Goal: Information Seeking & Learning: Find specific fact

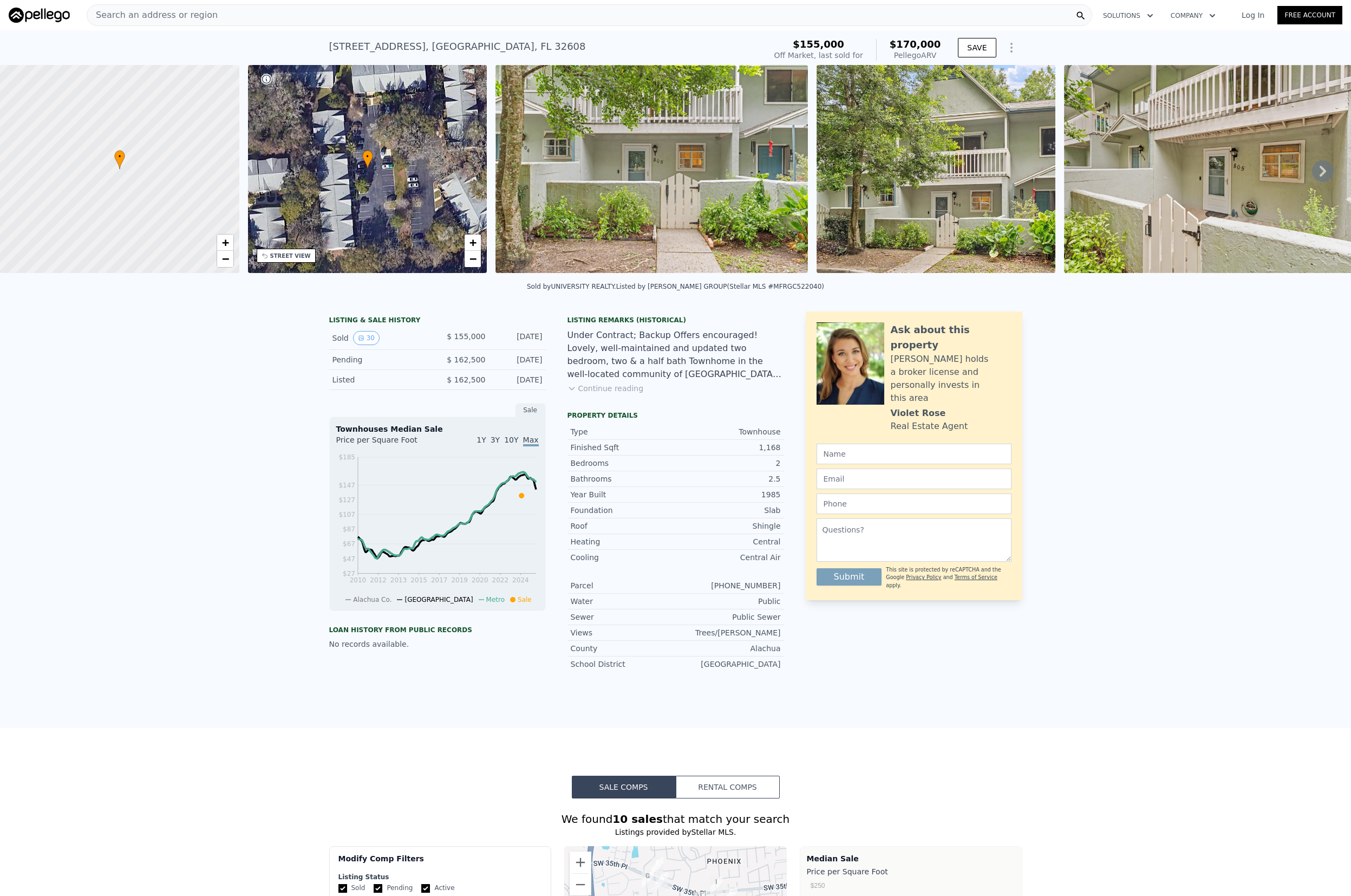
click at [199, 12] on span "Search an address or region" at bounding box center [152, 15] width 130 height 13
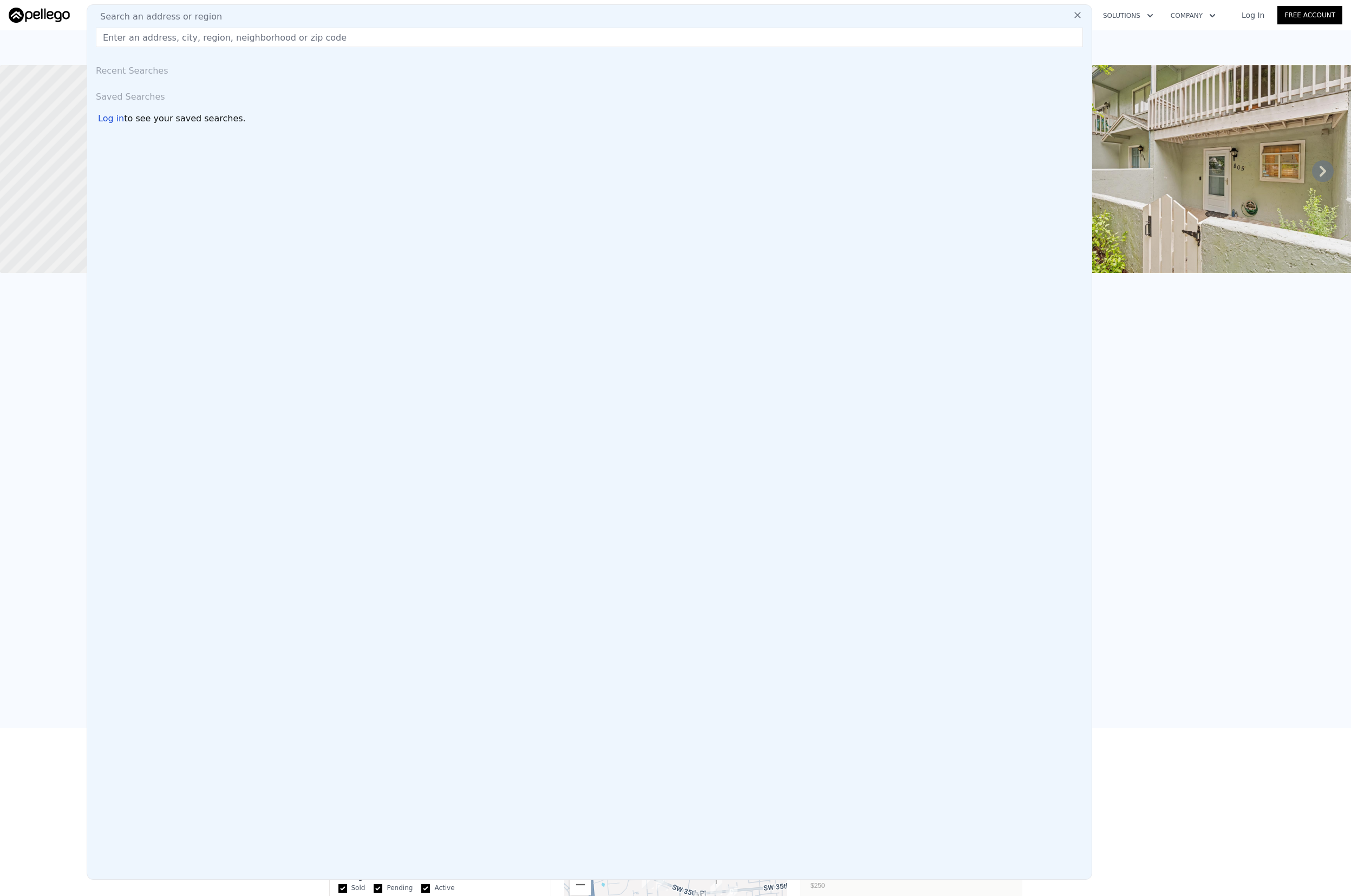
click at [199, 35] on input "text" at bounding box center [590, 37] width 988 height 20
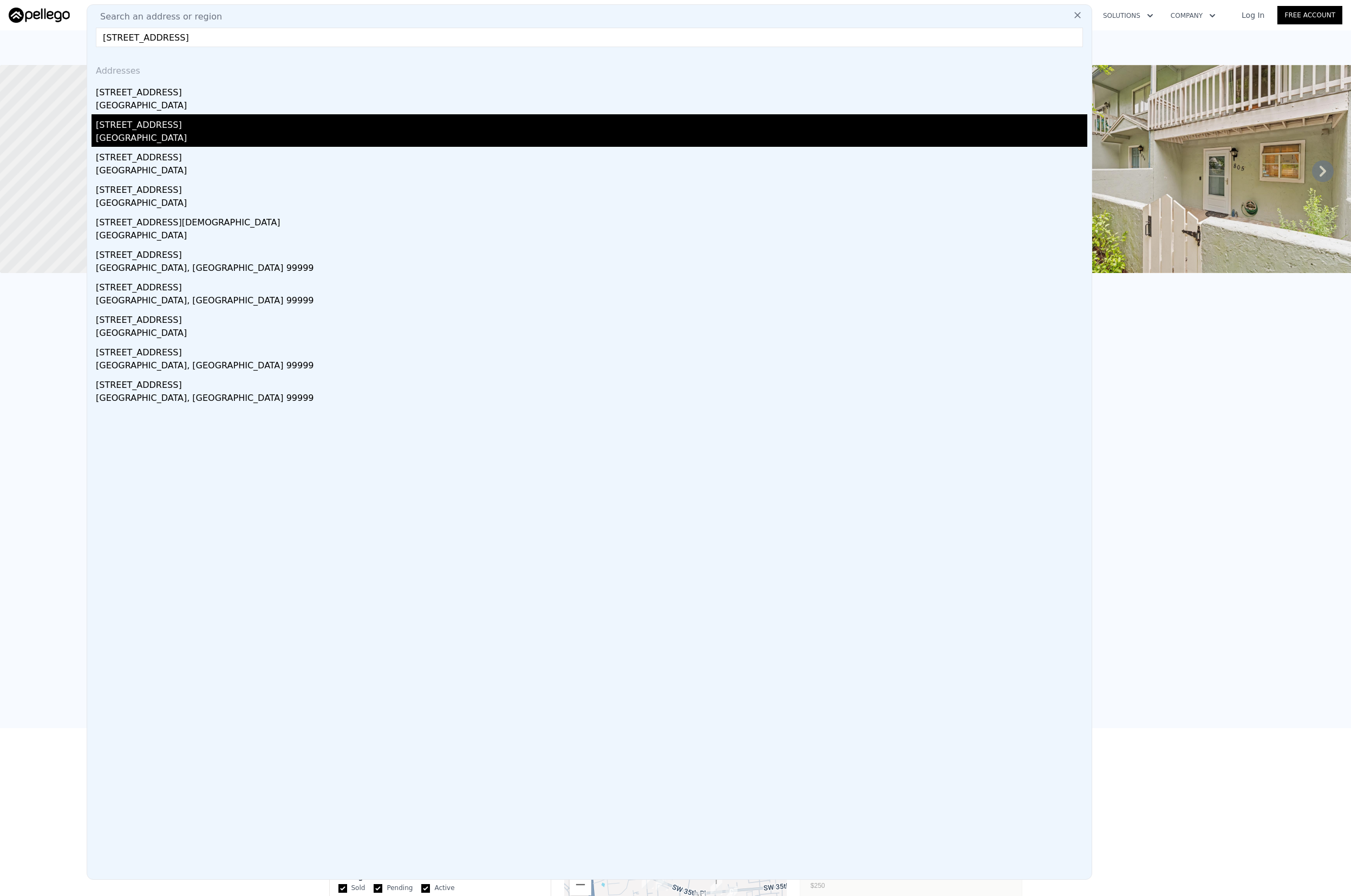
type input "[STREET_ADDRESS]"
click at [184, 136] on div "[GEOGRAPHIC_DATA]" at bounding box center [591, 139] width 992 height 16
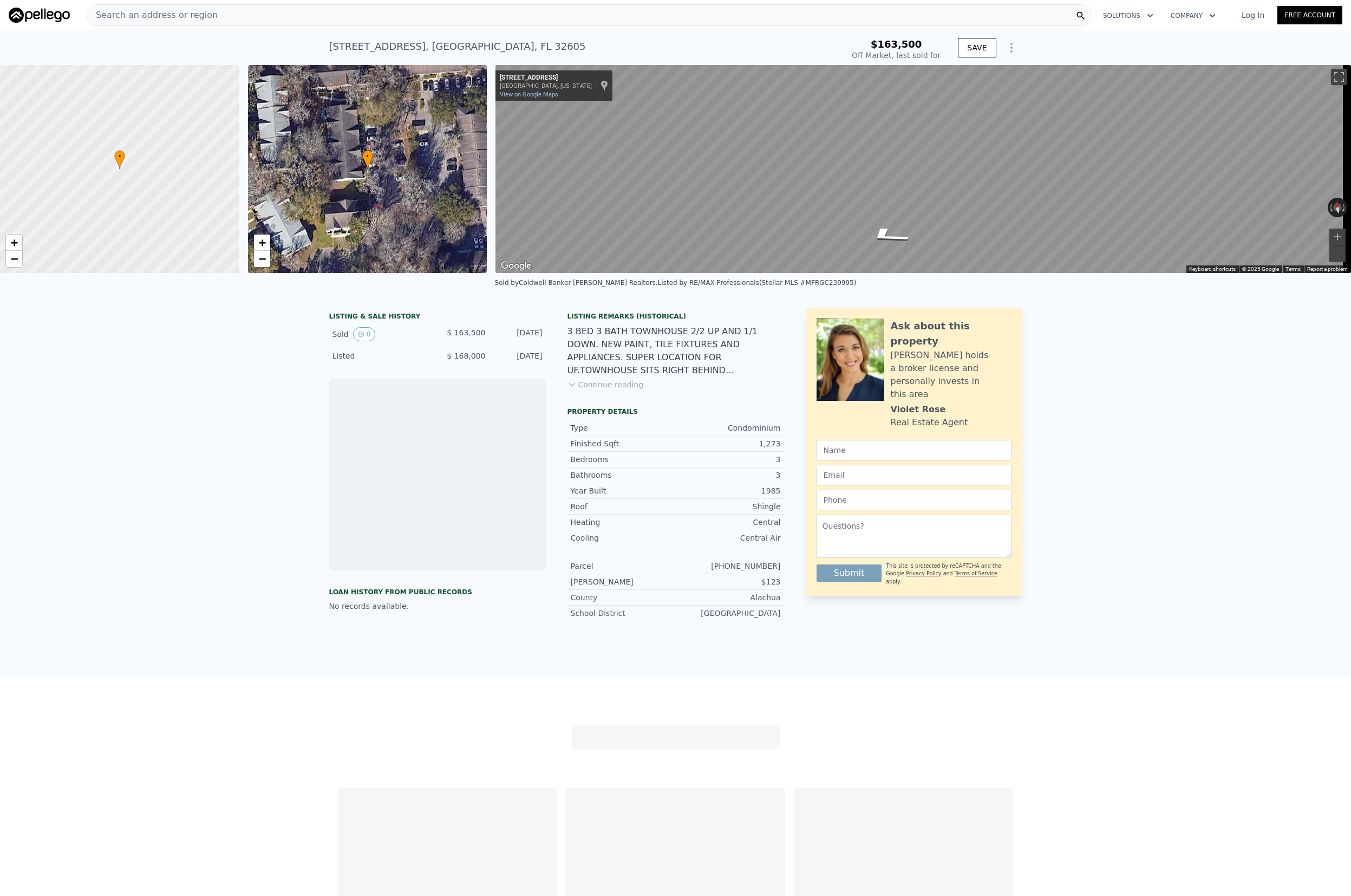
click at [609, 390] on button "Continue reading" at bounding box center [605, 384] width 76 height 11
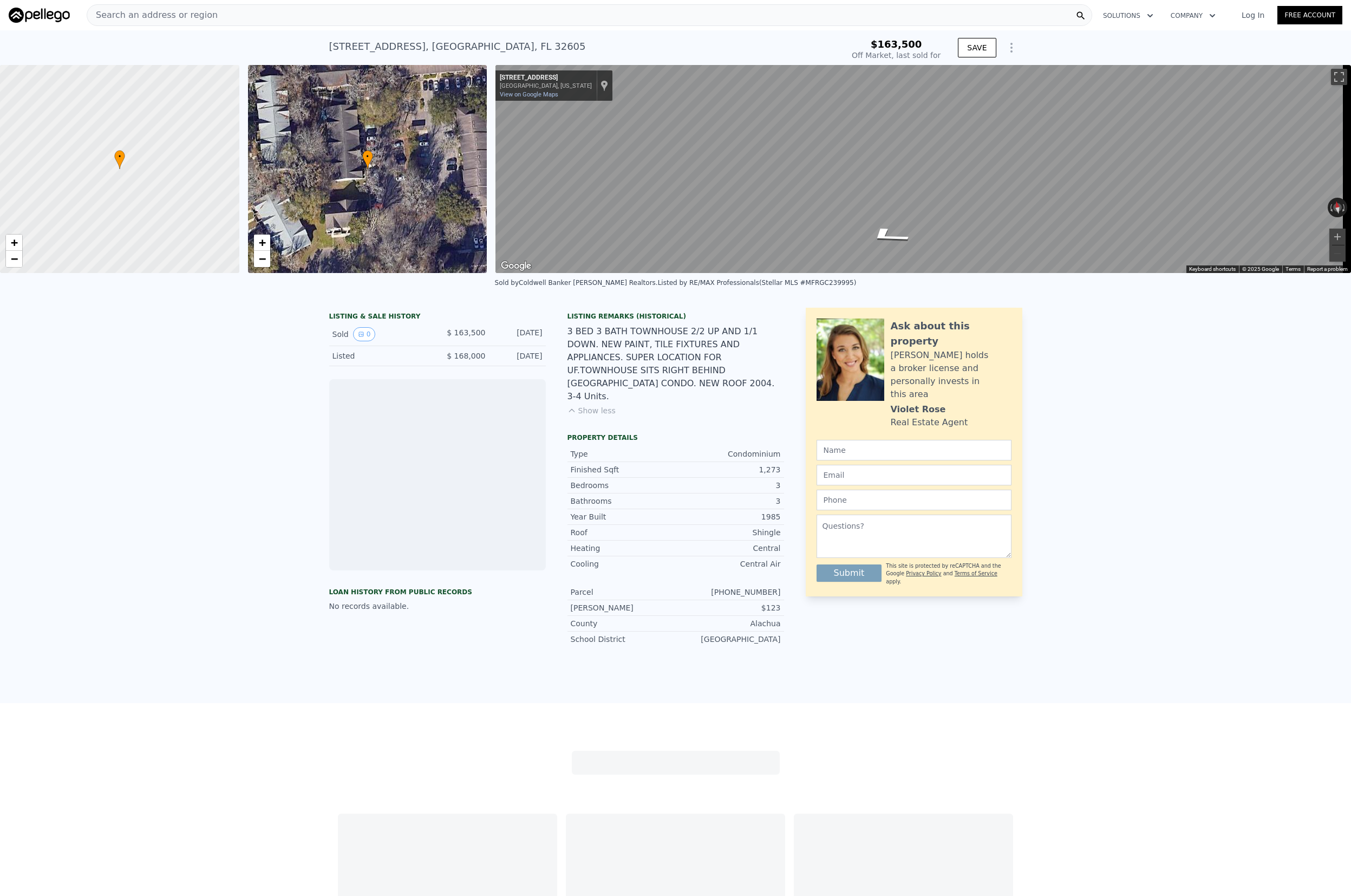
click at [571, 406] on icon at bounding box center [571, 410] width 9 height 9
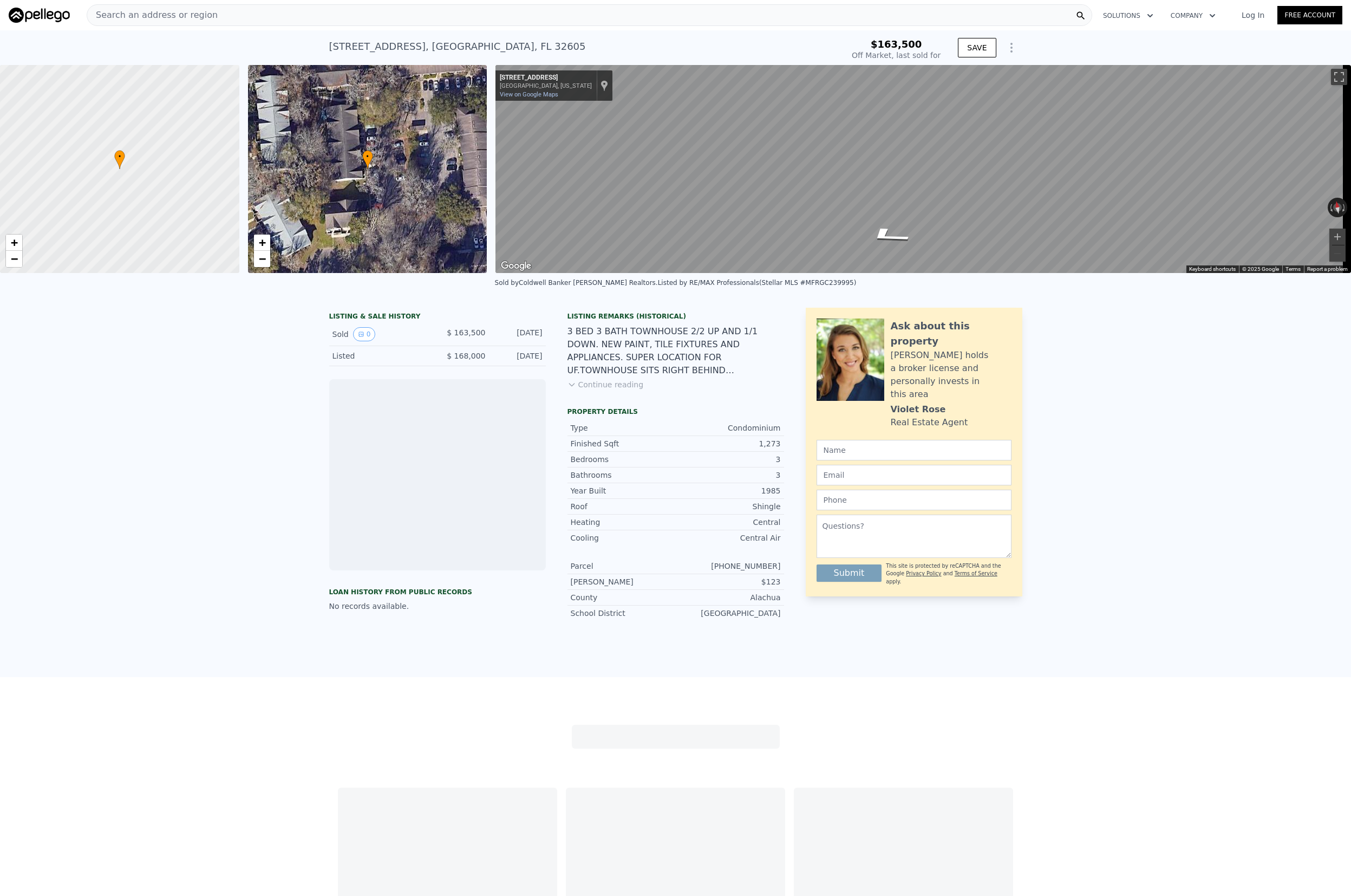
drag, startPoint x: 364, startPoint y: 211, endPoint x: 360, endPoint y: 224, distance: 13.6
click at [364, 211] on div "• + −" at bounding box center [367, 168] width 239 height 208
click at [360, 227] on div "• + −" at bounding box center [367, 168] width 239 height 208
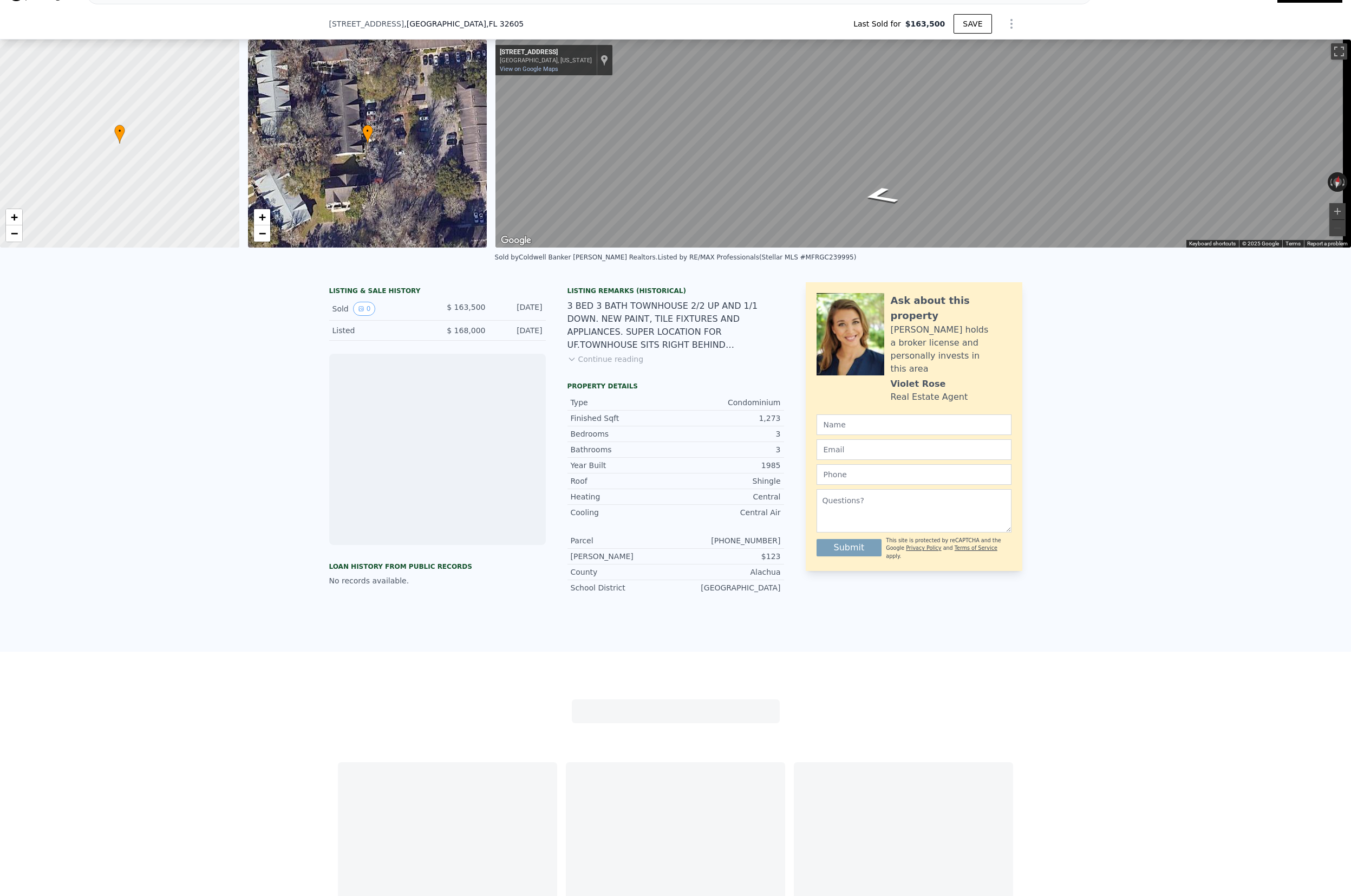
scroll to position [165, 0]
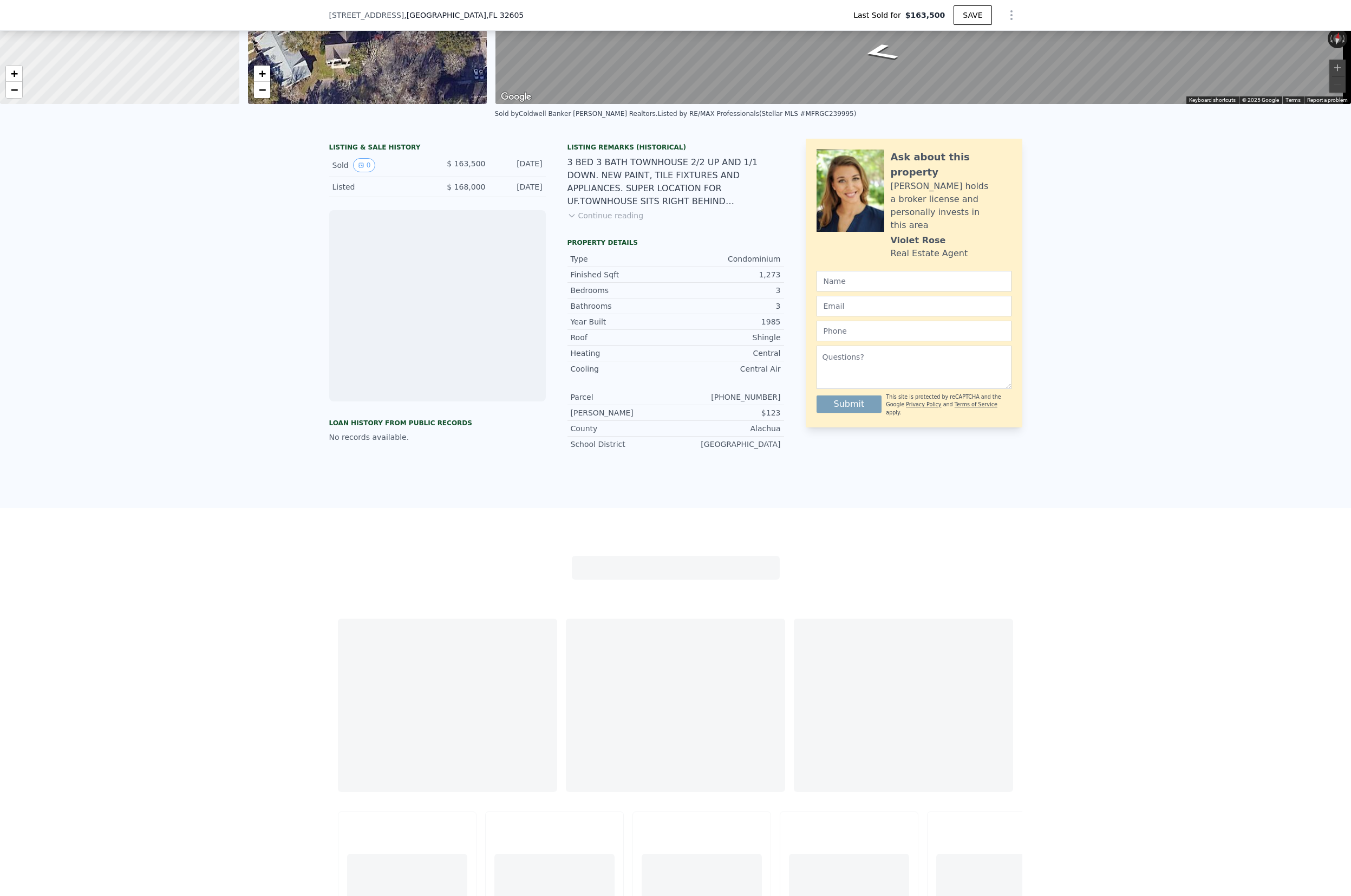
click at [582, 221] on button "Continue reading" at bounding box center [605, 215] width 76 height 11
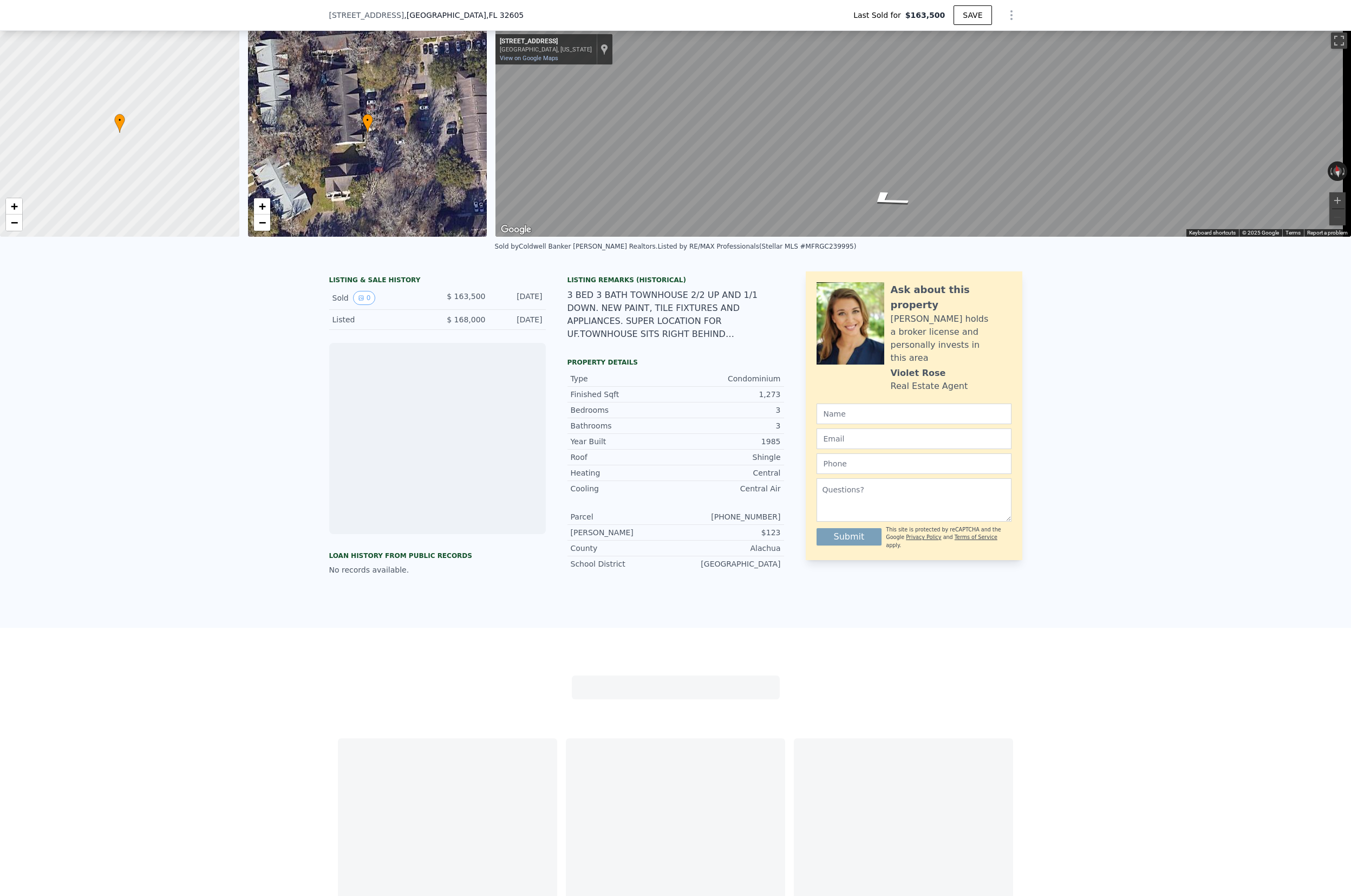
scroll to position [91, 0]
